Goal: Use online tool/utility: Utilize a website feature to perform a specific function

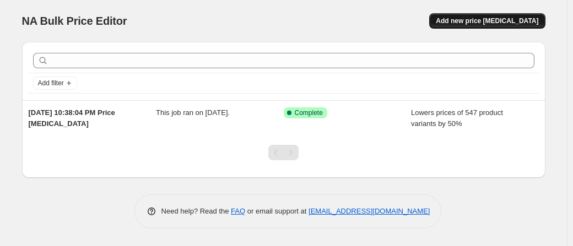
click at [496, 21] on span "Add new price [MEDICAL_DATA]" at bounding box center [487, 21] width 102 height 9
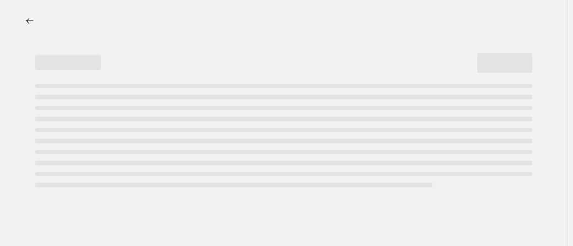
select select "percentage"
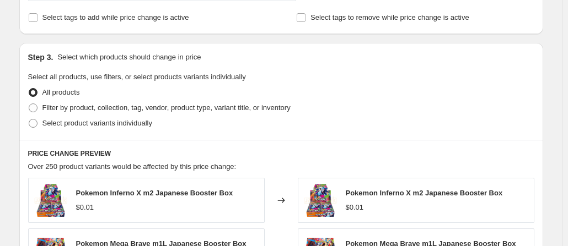
scroll to position [473, 0]
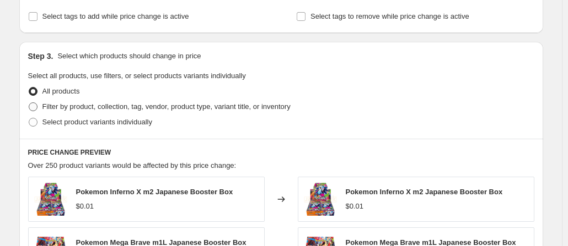
click at [160, 103] on span "Filter by product, collection, tag, vendor, product type, variant title, or inv…" at bounding box center [166, 106] width 248 height 8
click at [29, 103] on input "Filter by product, collection, tag, vendor, product type, variant title, or inv…" at bounding box center [29, 102] width 1 height 1
radio input "true"
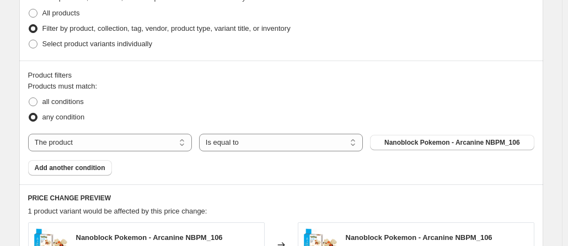
scroll to position [552, 0]
click at [127, 138] on select "The product The product's collection The product's tag The product's vendor The…" at bounding box center [110, 142] width 164 height 18
select select "collection"
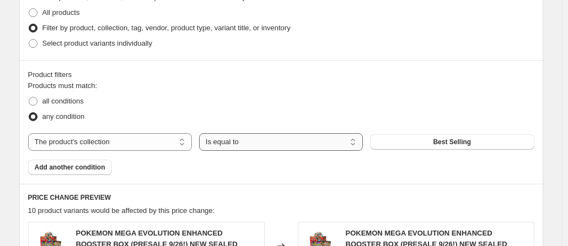
click at [301, 139] on select "Is equal to Is not equal to" at bounding box center [281, 142] width 164 height 18
click at [299, 140] on select "Is equal to Is not equal to" at bounding box center [281, 142] width 164 height 18
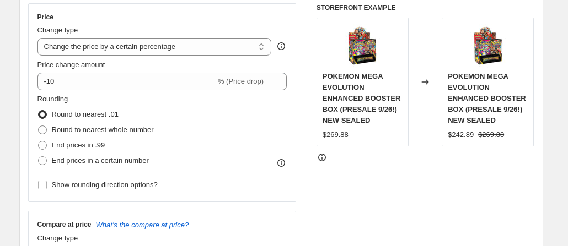
scroll to position [198, 0]
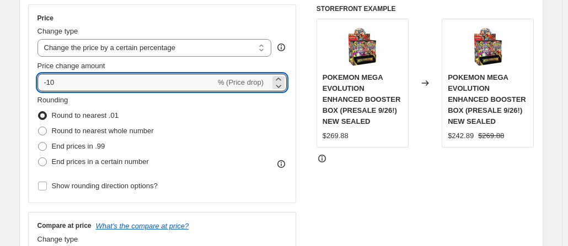
drag, startPoint x: 73, startPoint y: 88, endPoint x: 22, endPoint y: 80, distance: 51.2
click at [22, 80] on div "Step 2. Select how the prices should change Use bulk price change rules Set pro…" at bounding box center [280, 114] width 523 height 387
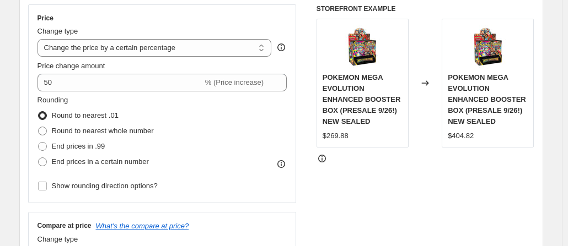
click at [28, 58] on div "Step 2. Select how the prices should change Use bulk price change rules Set pro…" at bounding box center [280, 114] width 523 height 387
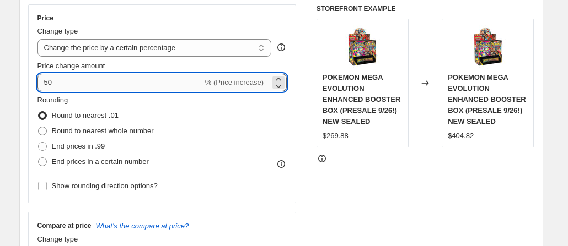
click at [125, 84] on input "50" at bounding box center [119, 83] width 165 height 18
click at [46, 84] on input "50" at bounding box center [119, 83] width 165 height 18
type input "-50"
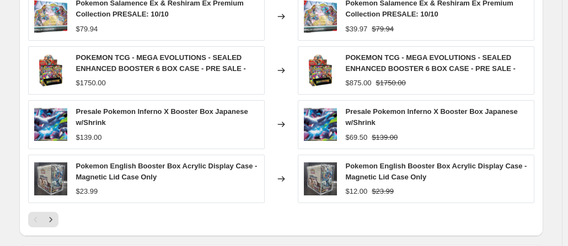
scroll to position [839, 0]
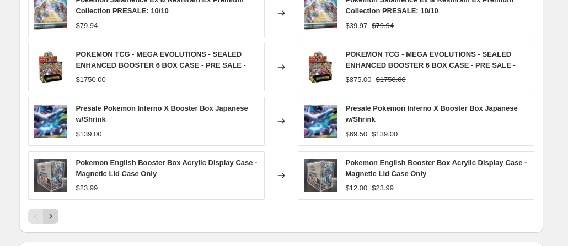
click at [51, 213] on icon "Next" at bounding box center [50, 216] width 11 height 11
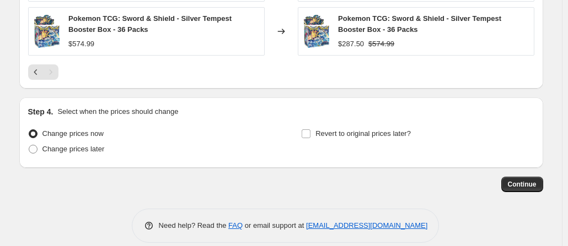
scroll to position [984, 0]
click at [518, 180] on span "Continue" at bounding box center [521, 184] width 29 height 9
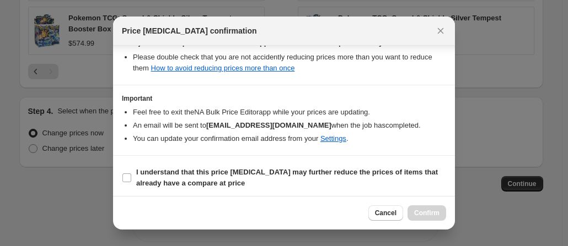
scroll to position [215, 0]
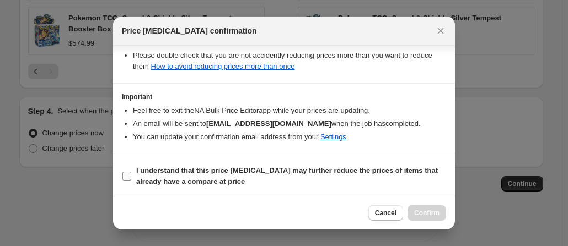
click at [128, 172] on input "I understand that this price [MEDICAL_DATA] may further reduce the prices of it…" at bounding box center [126, 176] width 9 height 9
checkbox input "true"
click at [422, 211] on span "Confirm" at bounding box center [426, 213] width 25 height 9
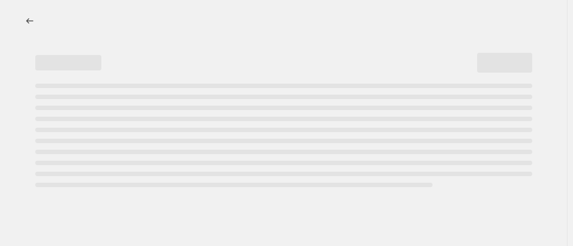
select select "percentage"
select select "collection"
